Goal: Task Accomplishment & Management: Use online tool/utility

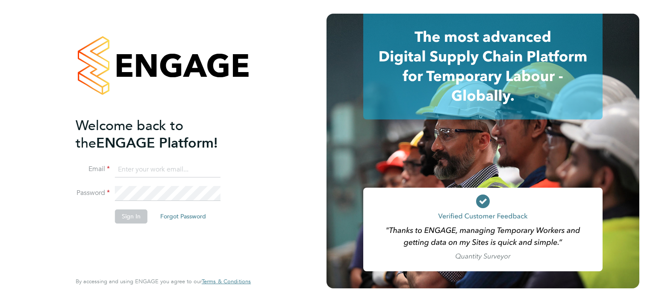
type input "mark.jacques@vistry.co.uk"
click at [135, 217] on button "Sign In" at bounding box center [131, 217] width 32 height 14
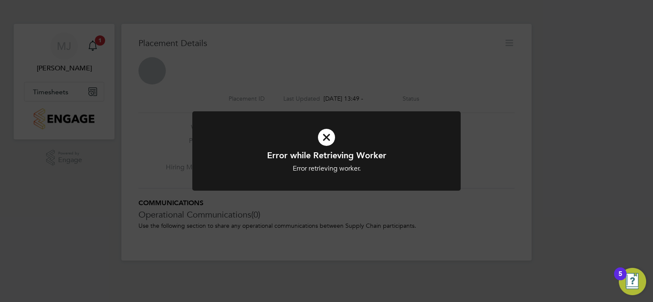
click at [338, 99] on div "Error while Retrieving Worker Error retrieving worker. Cancel Okay" at bounding box center [326, 151] width 653 height 302
click at [330, 133] on icon at bounding box center [326, 137] width 222 height 33
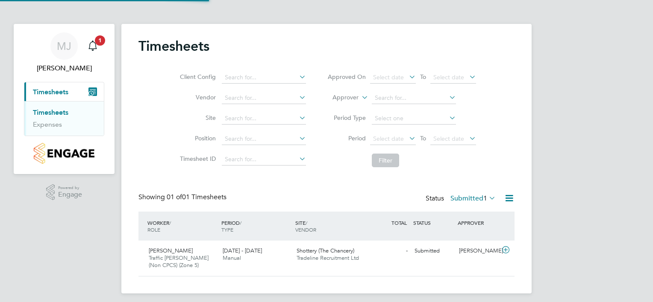
scroll to position [21, 74]
